Goal: Browse casually

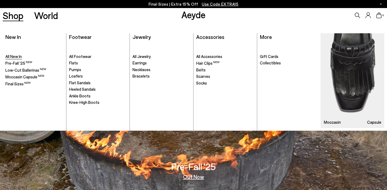
click at [16, 56] on span "All New In" at bounding box center [13, 56] width 16 height 5
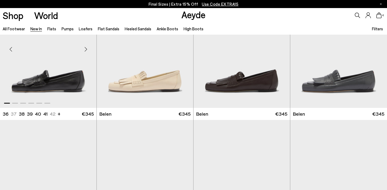
scroll to position [44, 0]
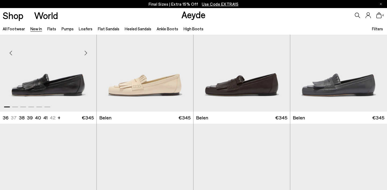
click at [88, 52] on div "Next slide" at bounding box center [86, 53] width 16 height 16
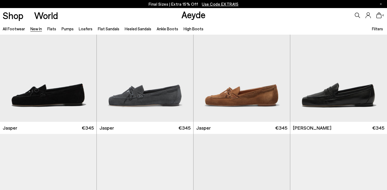
scroll to position [168, 0]
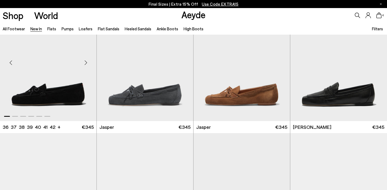
click at [87, 60] on div "Next slide" at bounding box center [86, 62] width 16 height 16
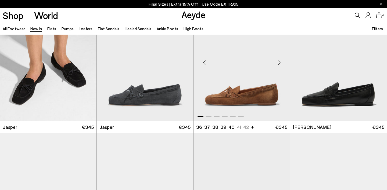
click at [278, 66] on div "Next slide" at bounding box center [279, 62] width 16 height 16
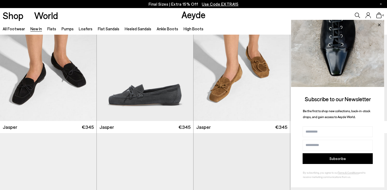
click at [379, 24] on icon at bounding box center [378, 24] width 7 height 7
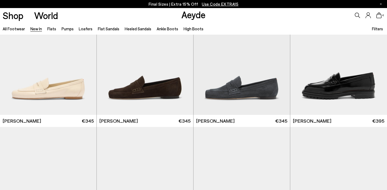
scroll to position [308, 0]
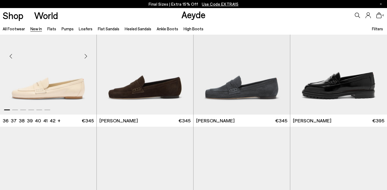
click at [84, 59] on div "Next slide" at bounding box center [86, 56] width 16 height 16
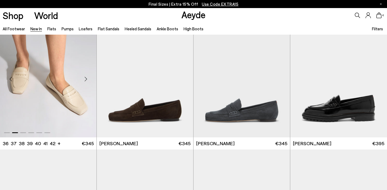
scroll to position [275, 0]
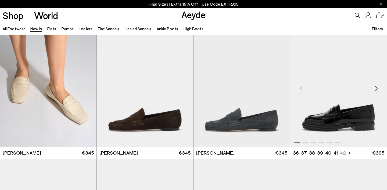
click at [375, 89] on div "Next slide" at bounding box center [376, 89] width 16 height 16
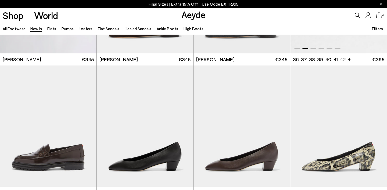
scroll to position [415, 0]
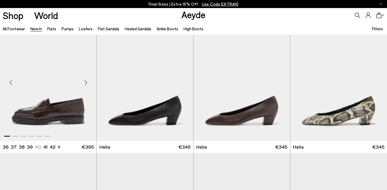
click at [83, 83] on div "Next slide" at bounding box center [86, 82] width 16 height 16
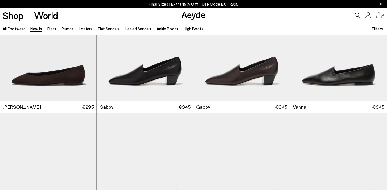
scroll to position [722, 0]
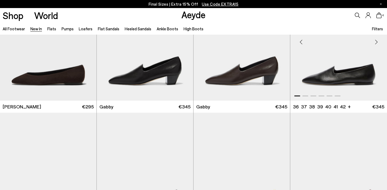
click at [375, 45] on div "Next slide" at bounding box center [376, 42] width 16 height 16
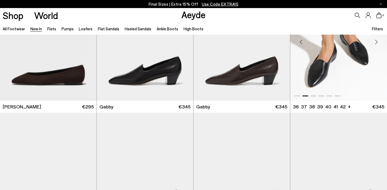
click at [375, 45] on div "Next slide" at bounding box center [376, 42] width 16 height 16
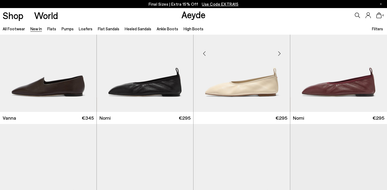
scroll to position [844, 0]
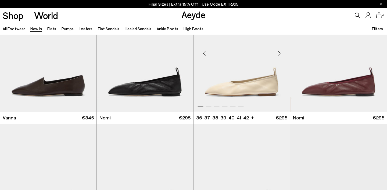
click at [278, 54] on div "Next slide" at bounding box center [279, 53] width 16 height 16
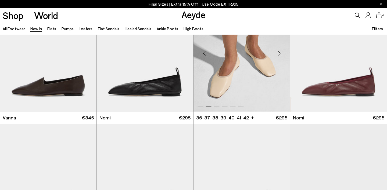
click at [278, 54] on div "Next slide" at bounding box center [279, 53] width 16 height 16
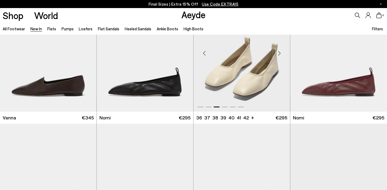
click at [278, 54] on div "Next slide" at bounding box center [279, 53] width 16 height 16
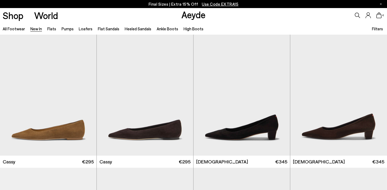
scroll to position [2115, 0]
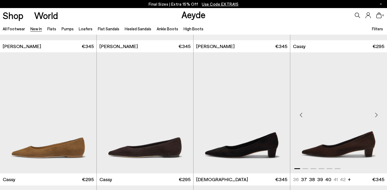
click at [373, 117] on div "Next slide" at bounding box center [376, 115] width 16 height 16
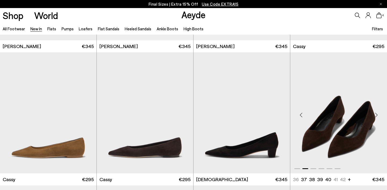
click at [373, 117] on div "Next slide" at bounding box center [376, 115] width 16 height 16
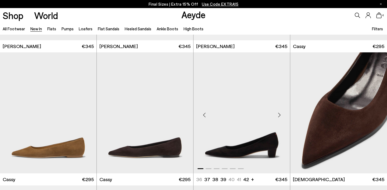
click at [280, 111] on div "Next slide" at bounding box center [279, 115] width 16 height 16
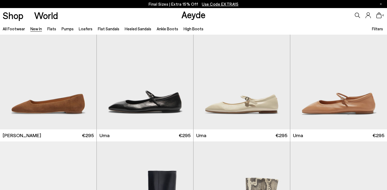
scroll to position [2426, 0]
click at [279, 71] on div "Next slide" at bounding box center [279, 71] width 16 height 16
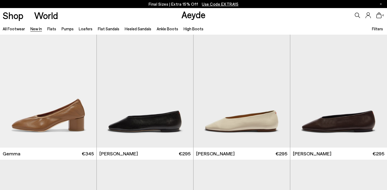
scroll to position [2806, 0]
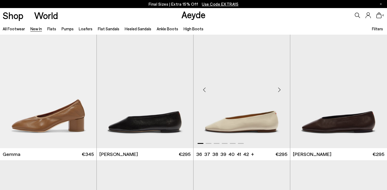
click at [280, 88] on div "Next slide" at bounding box center [279, 90] width 16 height 16
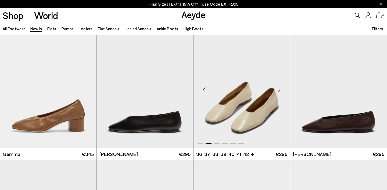
click at [280, 88] on div "Next slide" at bounding box center [279, 90] width 16 height 16
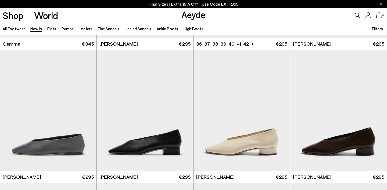
scroll to position [2924, 0]
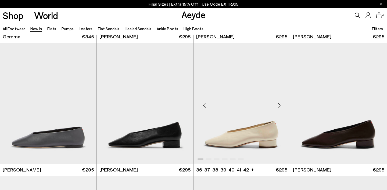
click at [279, 106] on div "Next slide" at bounding box center [279, 105] width 16 height 16
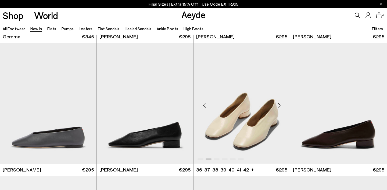
click at [279, 106] on div "Next slide" at bounding box center [279, 105] width 16 height 16
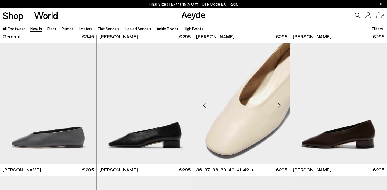
click at [279, 106] on div "Next slide" at bounding box center [279, 105] width 16 height 16
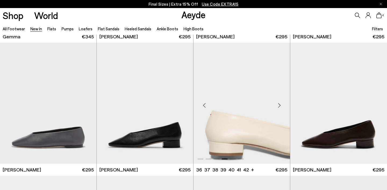
click at [279, 106] on div "Next slide" at bounding box center [279, 105] width 16 height 16
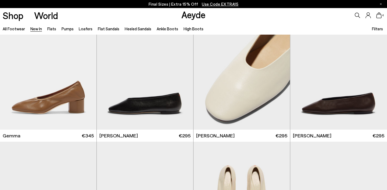
scroll to position [2814, 0]
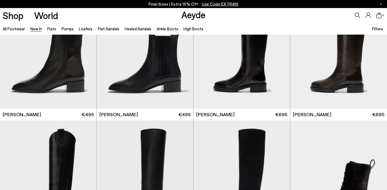
scroll to position [4314, 0]
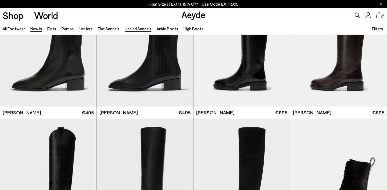
click at [136, 28] on link "Heeled Sandals" at bounding box center [138, 28] width 27 height 5
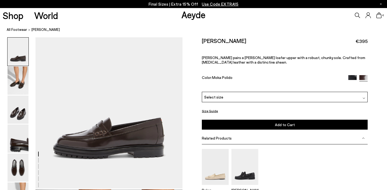
scroll to position [46, 0]
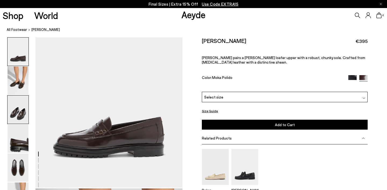
click at [12, 116] on img at bounding box center [18, 110] width 21 height 28
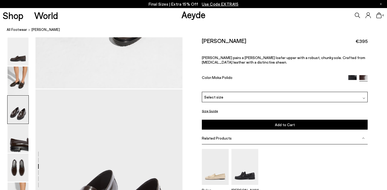
scroll to position [394, 0]
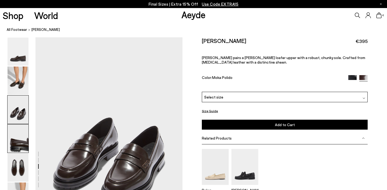
click at [16, 136] on img at bounding box center [18, 139] width 21 height 28
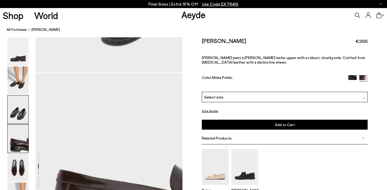
scroll to position [590, 0]
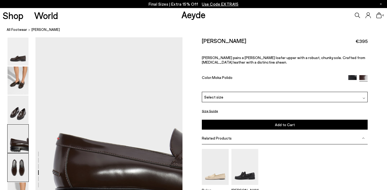
click at [14, 170] on img at bounding box center [18, 168] width 21 height 28
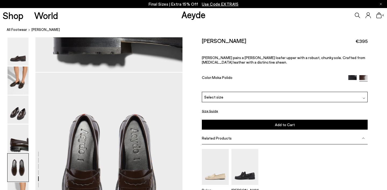
scroll to position [787, 0]
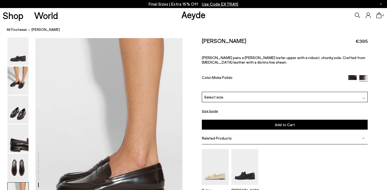
scroll to position [1021, 0]
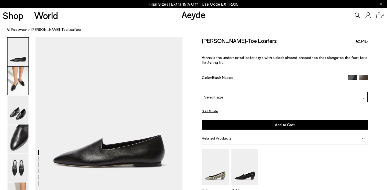
click at [17, 83] on img at bounding box center [18, 81] width 21 height 28
click at [361, 75] on img at bounding box center [363, 79] width 8 height 8
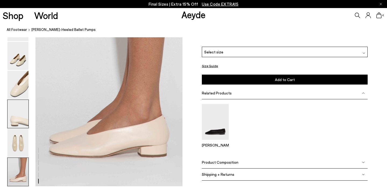
scroll to position [989, 0]
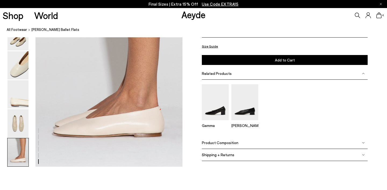
scroll to position [995, 0]
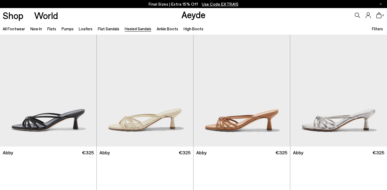
scroll to position [10, 0]
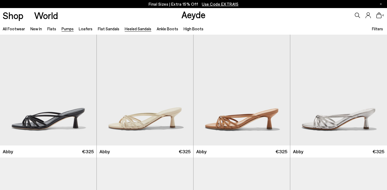
click at [64, 30] on link "Pumps" at bounding box center [67, 28] width 12 height 5
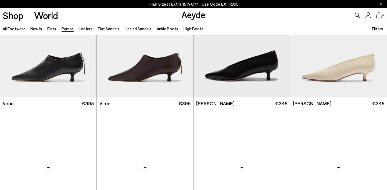
scroll to position [57, 0]
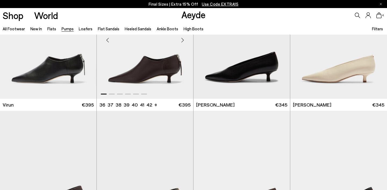
click at [183, 40] on div "Next slide" at bounding box center [182, 40] width 16 height 16
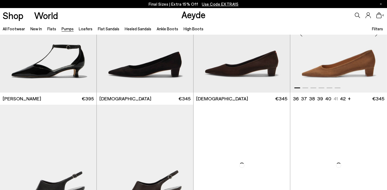
scroll to position [596, 0]
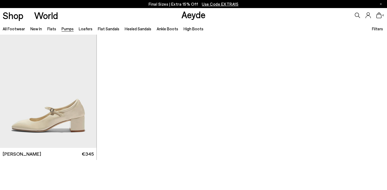
scroll to position [2280, 0]
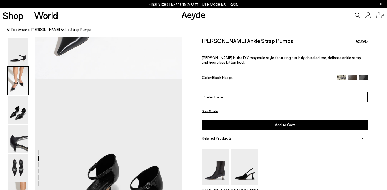
scroll to position [309, 0]
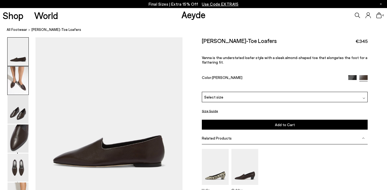
click at [19, 88] on img at bounding box center [18, 81] width 21 height 28
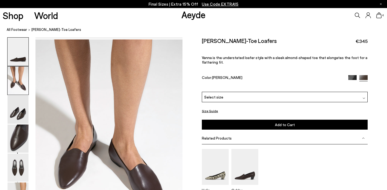
scroll to position [154, 0]
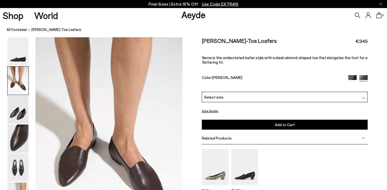
click at [352, 75] on img at bounding box center [352, 79] width 8 height 8
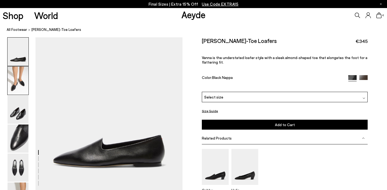
click at [19, 83] on img at bounding box center [18, 81] width 21 height 28
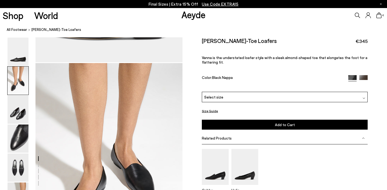
scroll to position [154, 0]
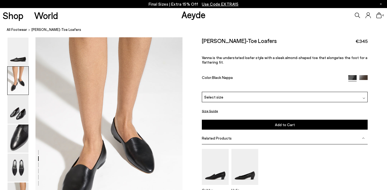
click at [364, 75] on img at bounding box center [363, 79] width 8 height 8
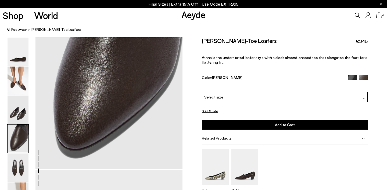
scroll to position [609, 0]
